Goal: Browse casually: Explore the website without a specific task or goal

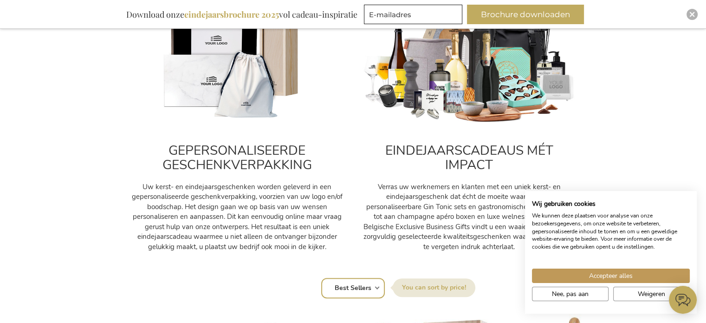
scroll to position [372, 0]
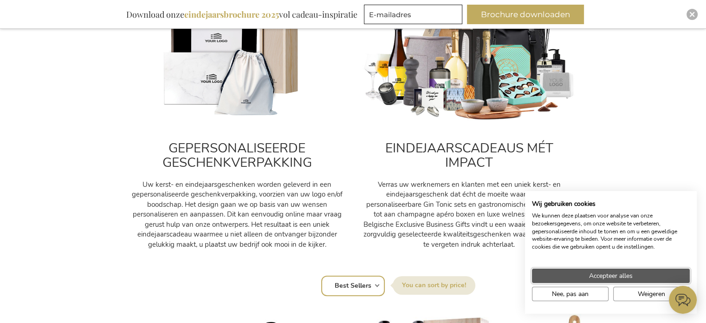
click at [615, 276] on span "Accepteer alles" at bounding box center [611, 276] width 44 height 10
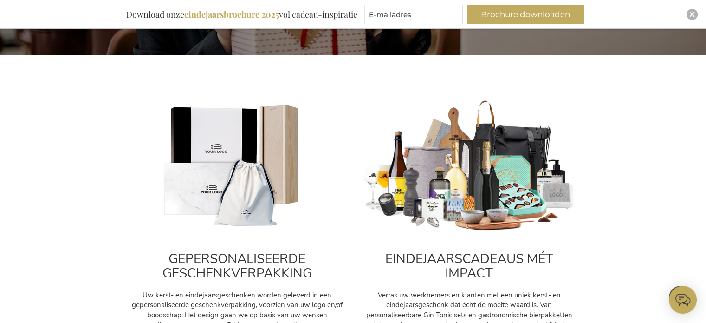
scroll to position [232, 0]
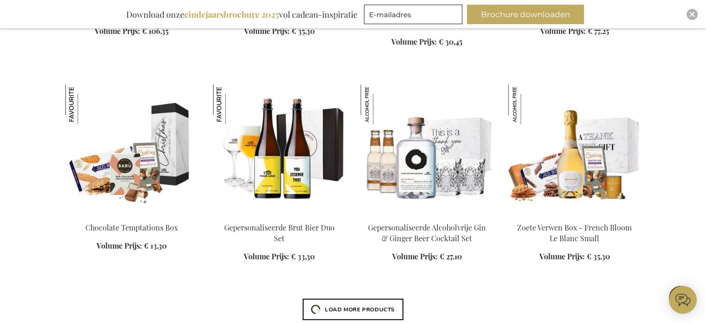
scroll to position [2322, 0]
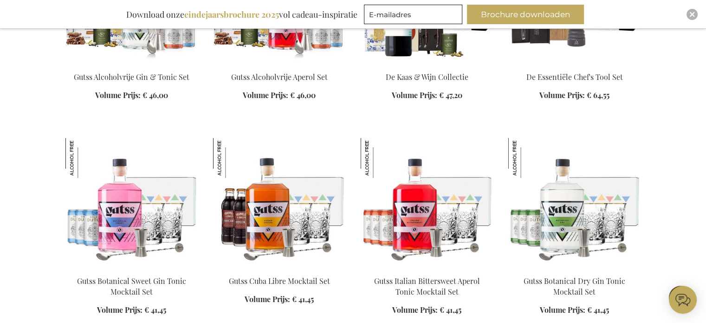
scroll to position [3297, 0]
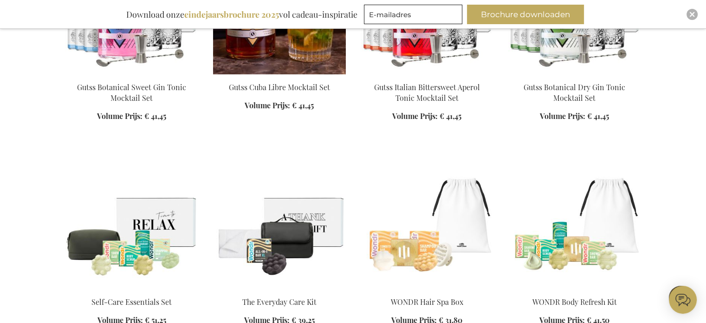
scroll to position [3622, 0]
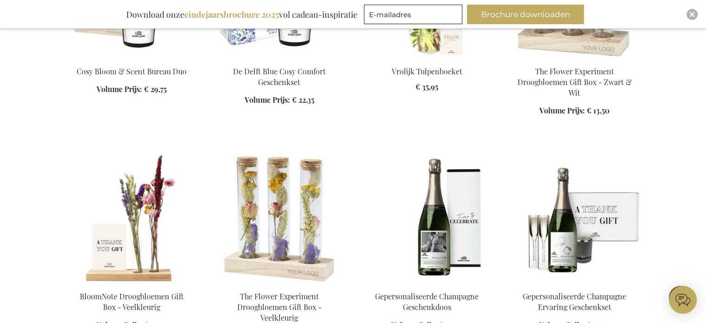
scroll to position [4365, 0]
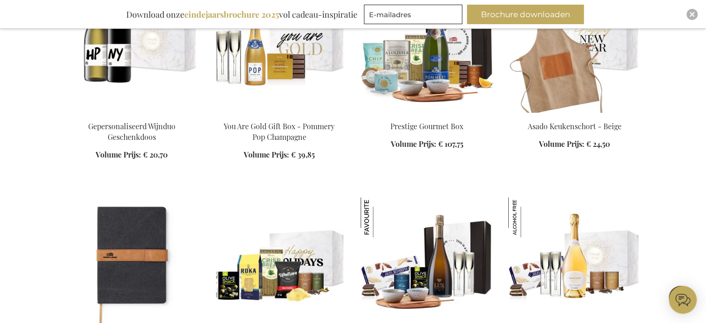
scroll to position [5805, 0]
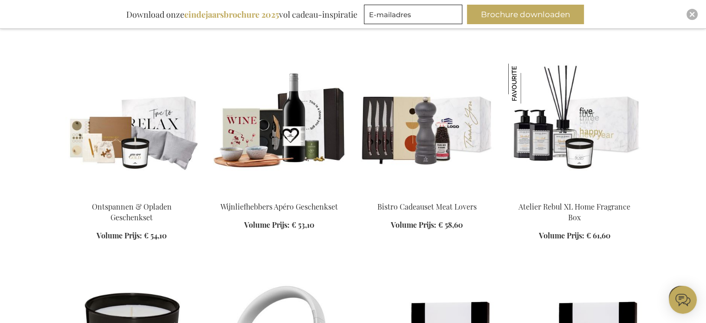
scroll to position [6269, 0]
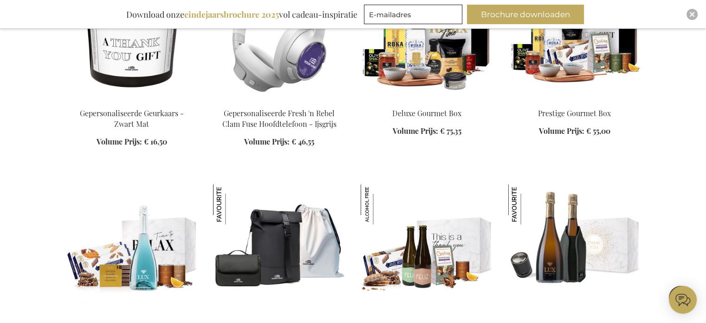
scroll to position [6595, 0]
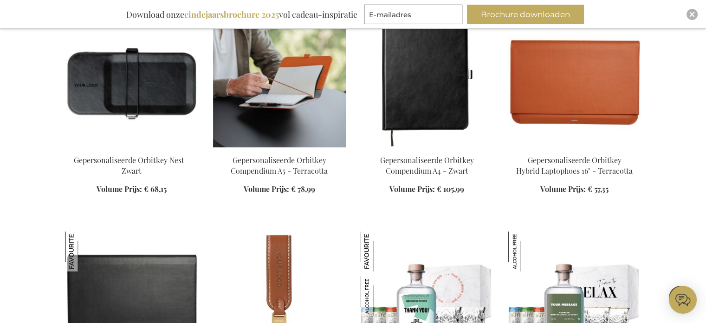
scroll to position [7616, 0]
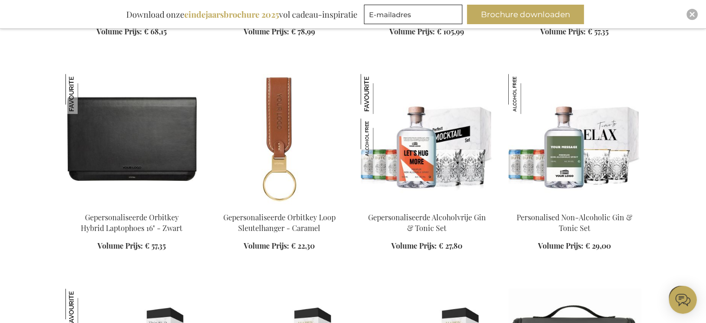
scroll to position [7848, 0]
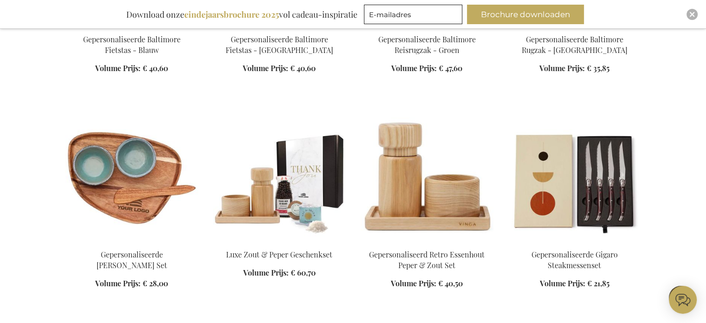
scroll to position [8824, 0]
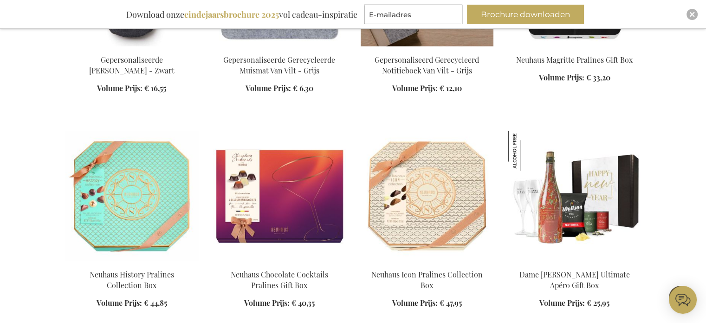
scroll to position [9102, 0]
